Goal: Task Accomplishment & Management: Complete application form

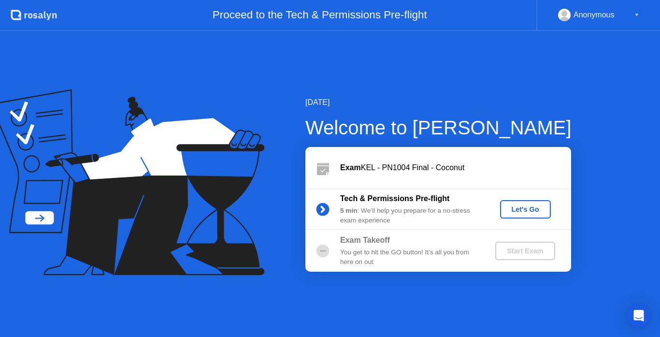
click at [524, 209] on div "Let's Go" at bounding box center [525, 209] width 43 height 8
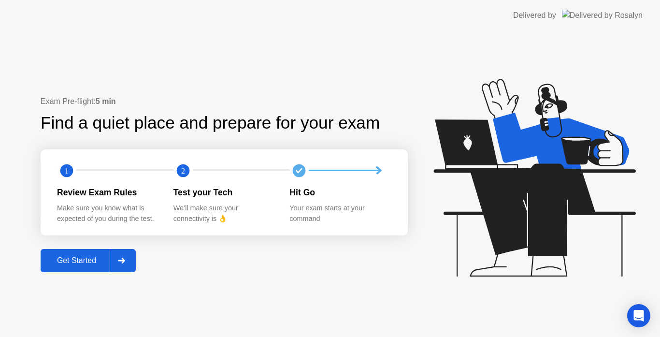
click at [123, 267] on div at bounding box center [121, 260] width 23 height 22
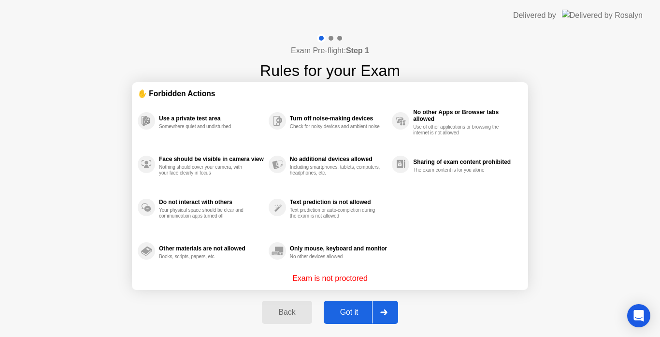
click at [385, 312] on icon at bounding box center [383, 312] width 7 height 6
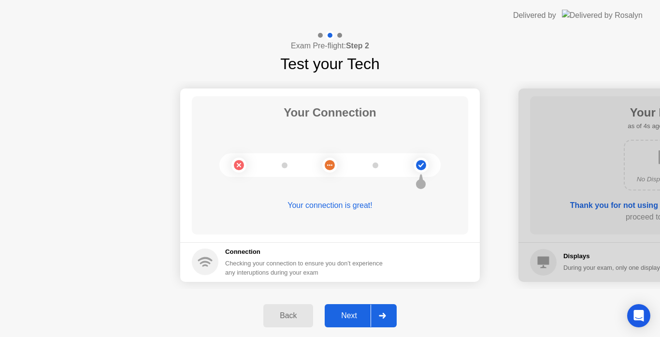
click at [385, 312] on div at bounding box center [382, 316] width 23 height 22
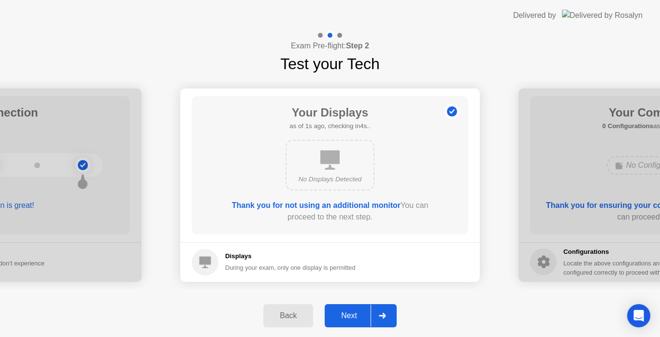
click at [385, 312] on div at bounding box center [382, 316] width 23 height 22
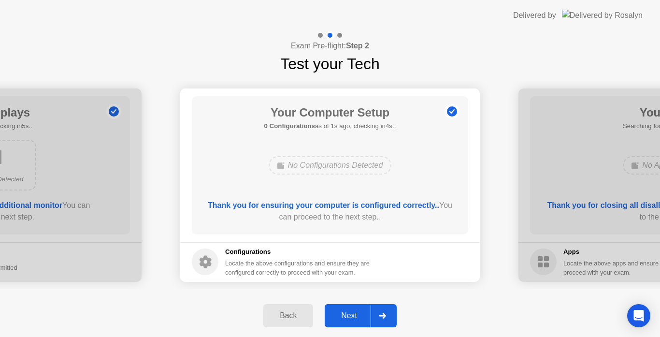
click at [385, 312] on div at bounding box center [382, 316] width 23 height 22
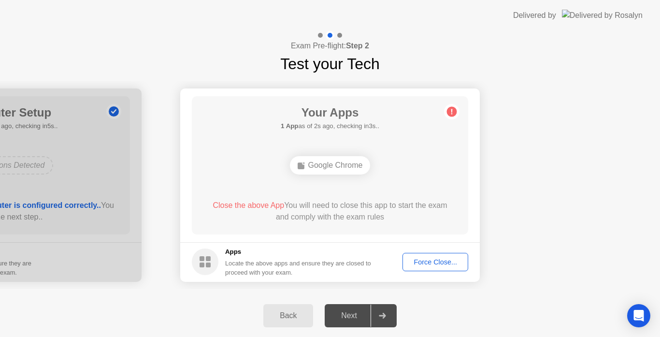
click at [442, 266] on div "Force Close..." at bounding box center [435, 262] width 59 height 8
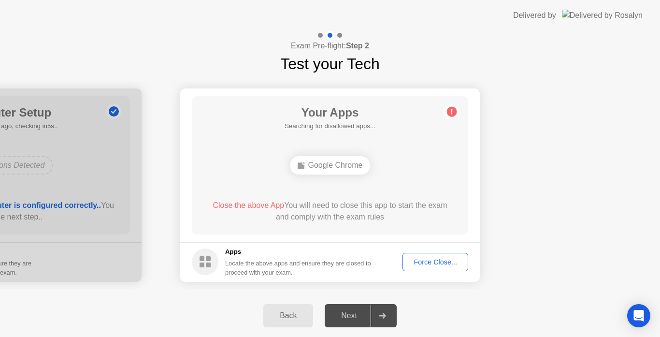
click at [424, 260] on div "Force Close..." at bounding box center [435, 262] width 59 height 8
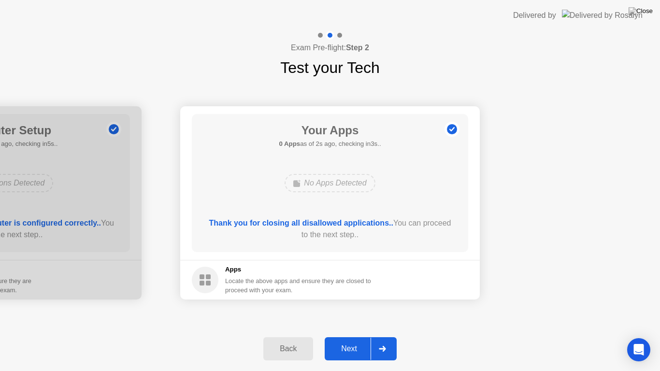
click at [380, 336] on icon at bounding box center [382, 349] width 7 height 6
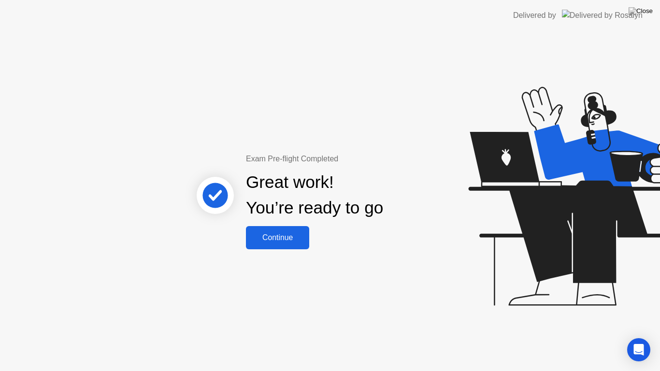
click at [293, 234] on div "Continue" at bounding box center [278, 237] width 58 height 9
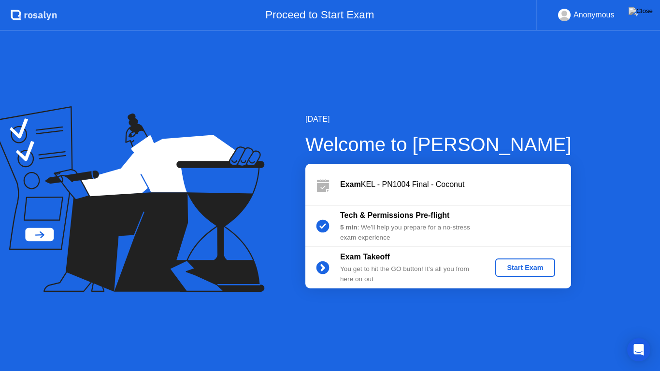
click at [548, 267] on div "Start Exam" at bounding box center [525, 268] width 52 height 8
